Goal: Obtain resource: Obtain resource

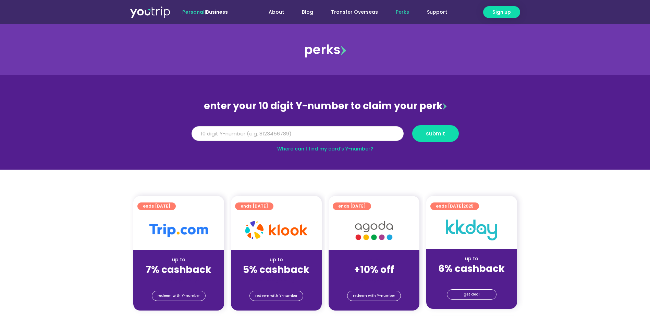
click at [317, 134] on input "Y Number" at bounding box center [297, 133] width 212 height 15
type input "8122040679"
click at [440, 133] on span "submit" at bounding box center [435, 133] width 19 height 5
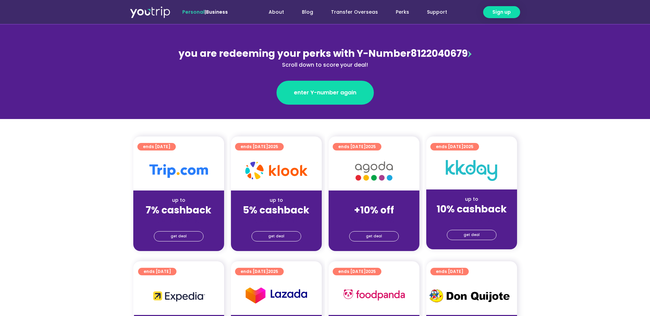
scroll to position [68, 0]
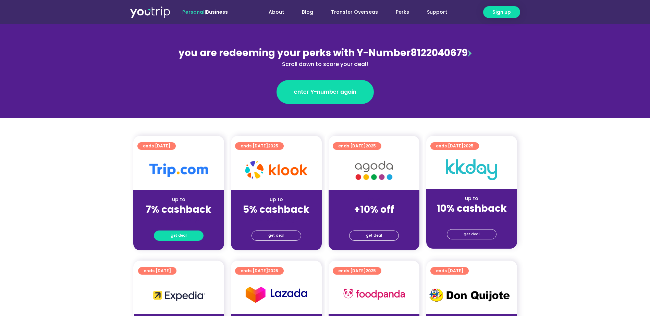
click at [188, 239] on link "get deal" at bounding box center [179, 236] width 50 height 10
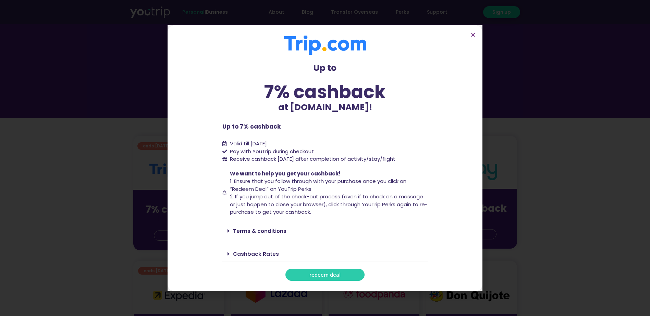
click at [335, 274] on span "redeem deal" at bounding box center [324, 275] width 31 height 5
